Goal: Find specific page/section: Find specific page/section

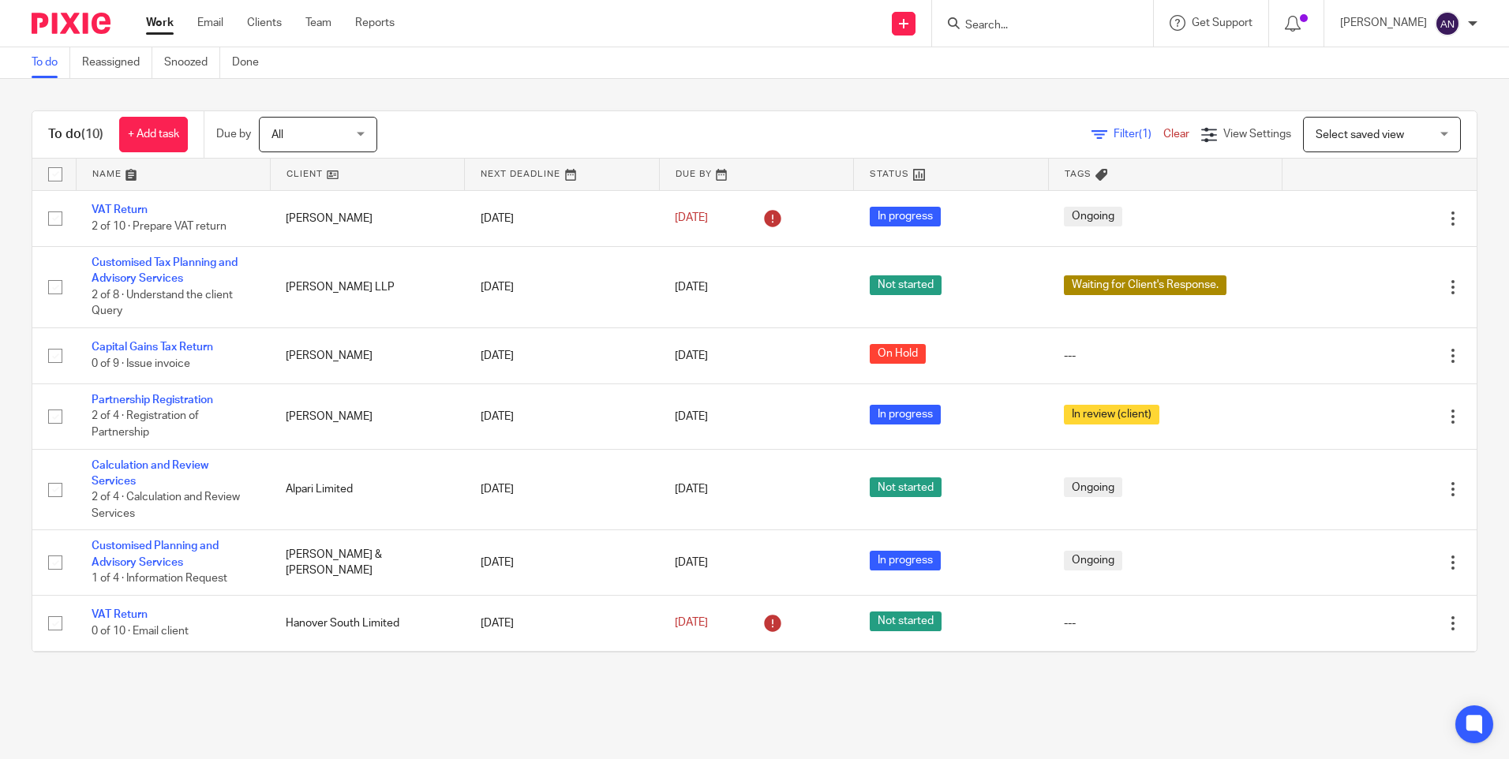
click at [1009, 17] on form at bounding box center [1048, 23] width 168 height 20
click at [1013, 29] on input "Search" at bounding box center [1035, 26] width 142 height 14
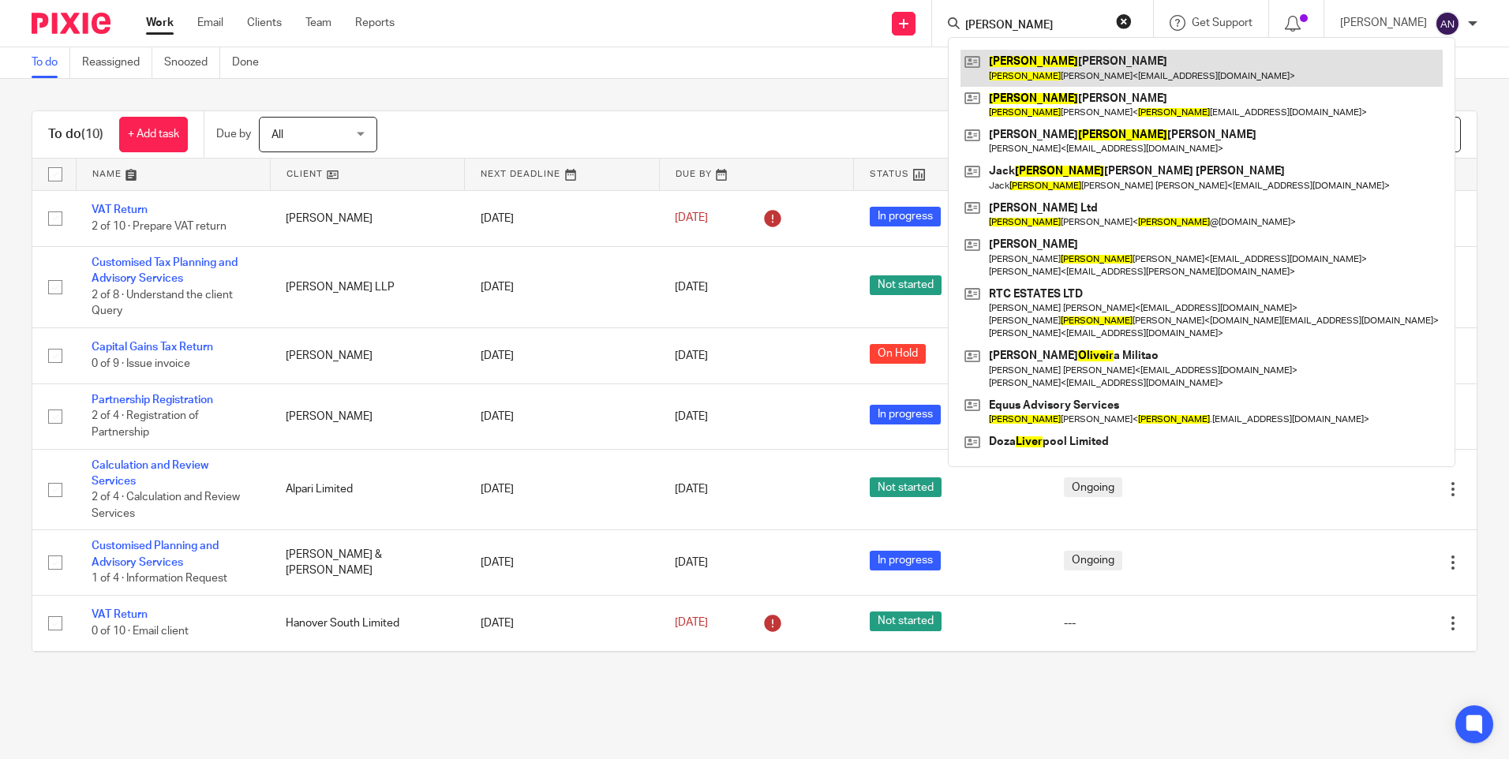
type input "[PERSON_NAME]"
click at [1019, 72] on link at bounding box center [1202, 68] width 482 height 36
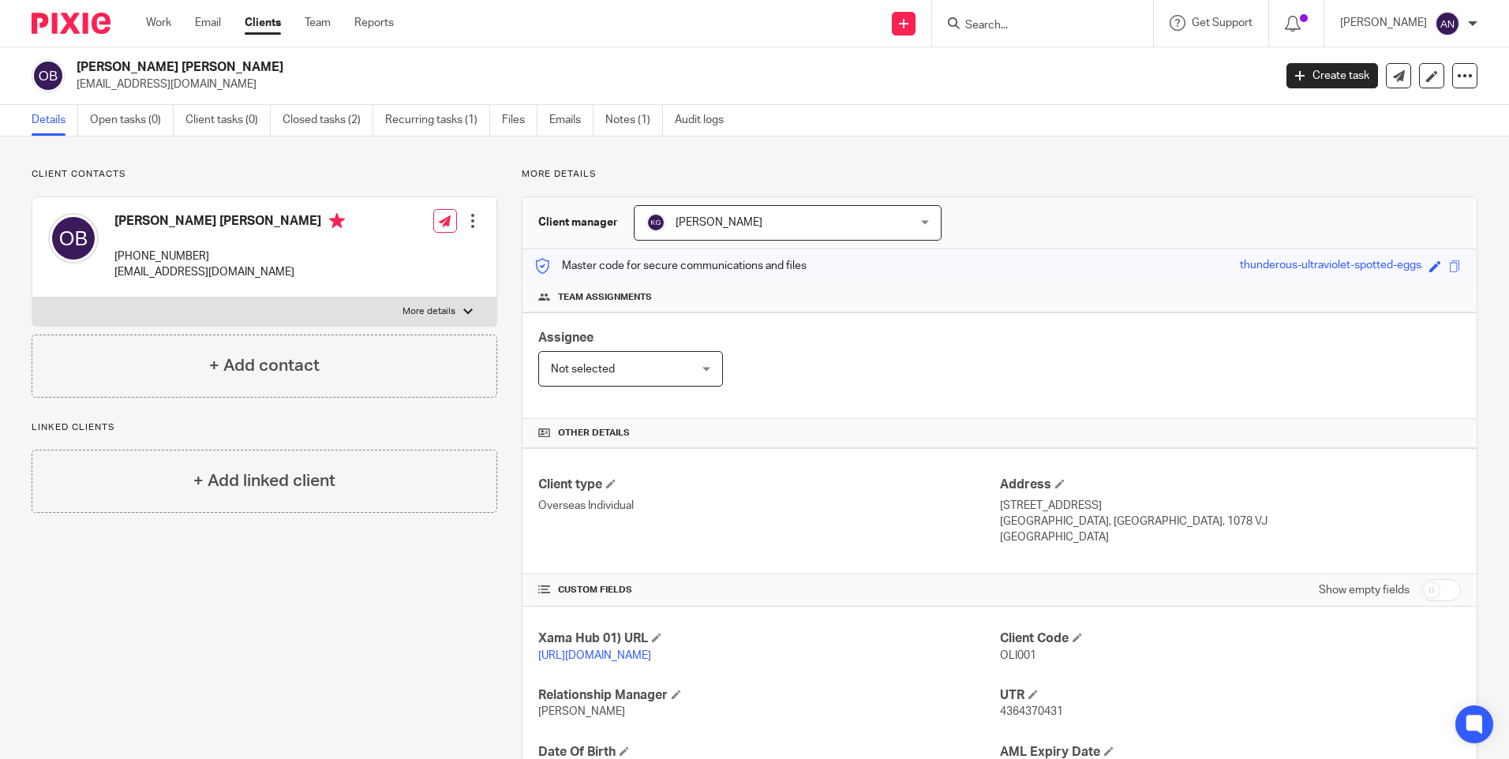
click at [1213, 163] on div "Client contacts [PERSON_NAME] [PERSON_NAME] [PHONE_NUMBER] [EMAIL_ADDRESS][DOMA…" at bounding box center [754, 513] width 1509 height 753
